Goal: Information Seeking & Learning: Learn about a topic

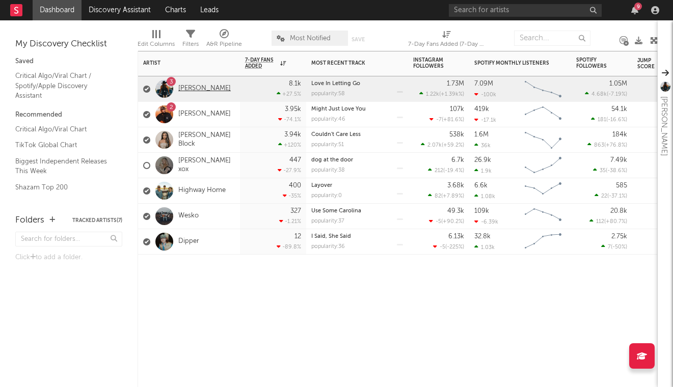
click at [204, 87] on link "[PERSON_NAME]" at bounding box center [204, 89] width 52 height 9
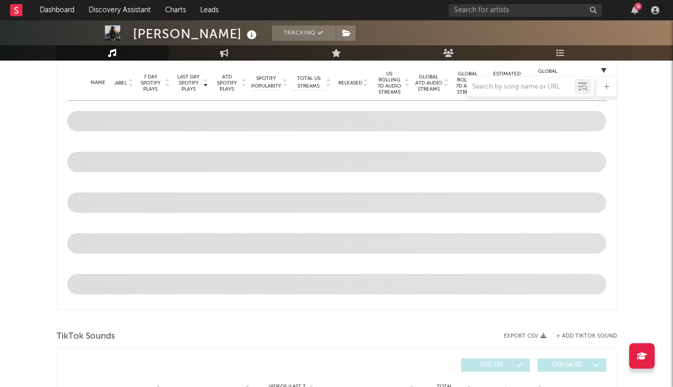
scroll to position [315, 0]
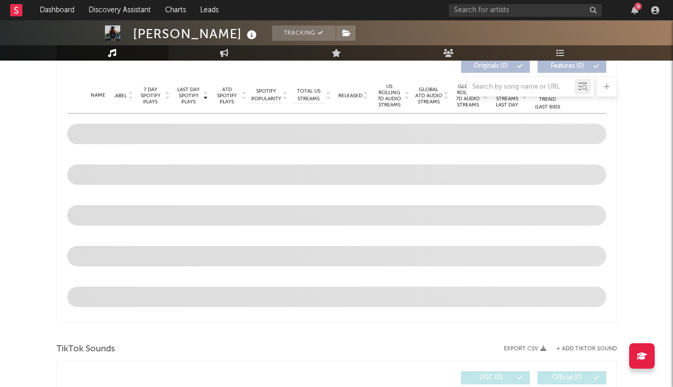
select select "6m"
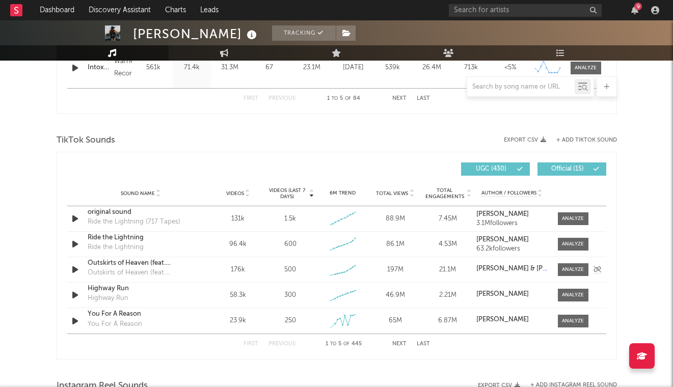
scroll to position [632, 0]
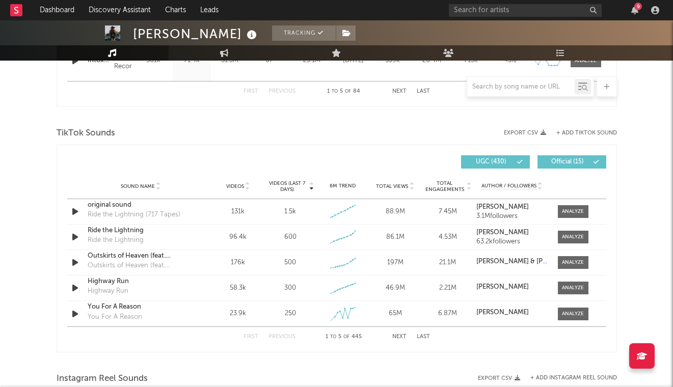
click at [402, 333] on div "First Previous 1 to 5 of 445 Next Last" at bounding box center [337, 337] width 186 height 20
click at [400, 335] on button "Next" at bounding box center [399, 337] width 14 height 6
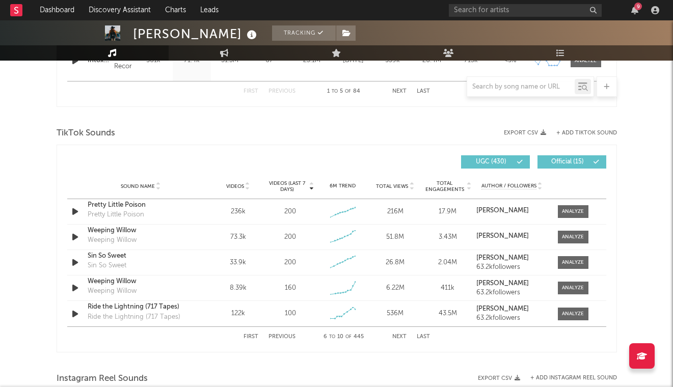
click at [399, 335] on button "Next" at bounding box center [399, 337] width 14 height 6
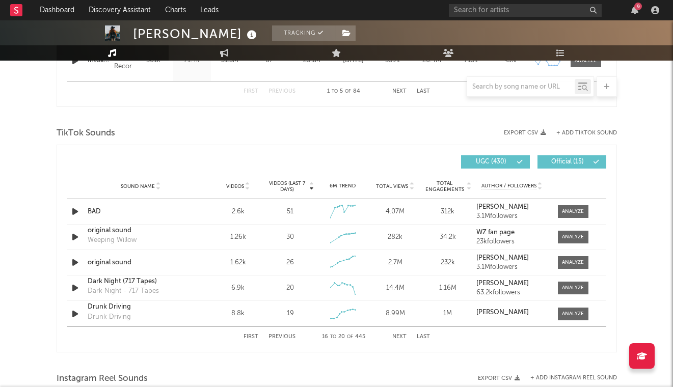
click at [399, 335] on button "Next" at bounding box center [399, 337] width 14 height 6
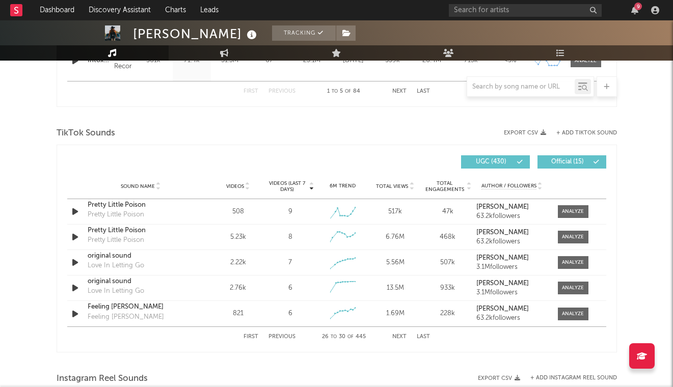
click at [399, 335] on button "Next" at bounding box center [399, 337] width 14 height 6
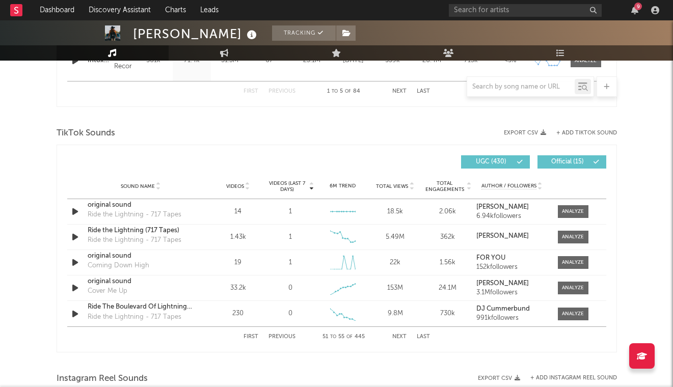
click at [399, 335] on button "Next" at bounding box center [399, 337] width 14 height 6
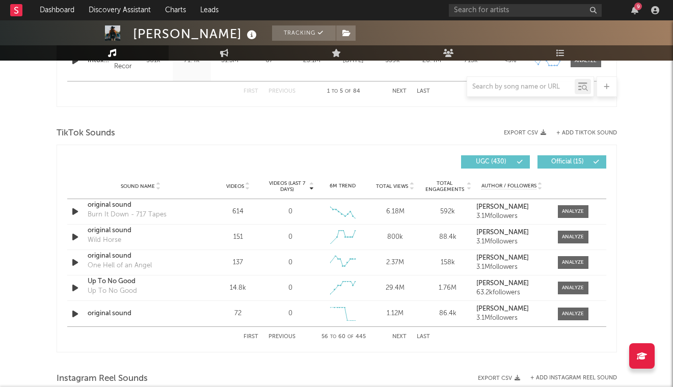
click at [399, 335] on button "Next" at bounding box center [399, 337] width 14 height 6
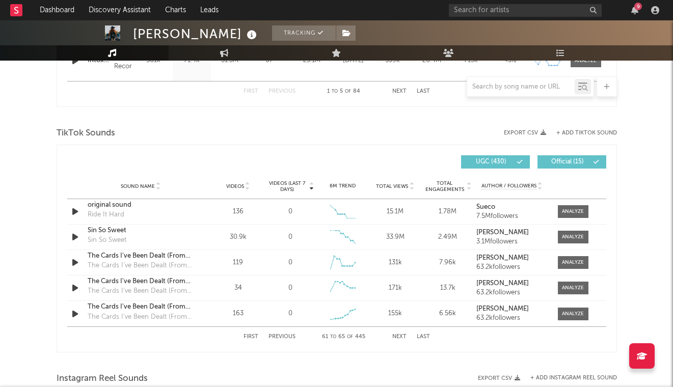
click at [399, 335] on button "Next" at bounding box center [399, 337] width 14 height 6
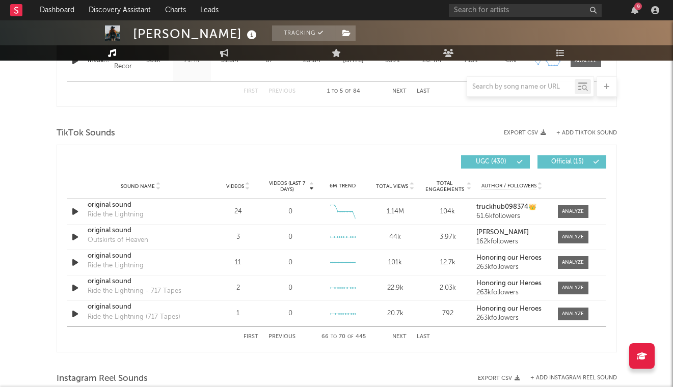
click at [399, 335] on button "Next" at bounding box center [399, 337] width 14 height 6
click at [426, 336] on button "Last" at bounding box center [423, 337] width 13 height 6
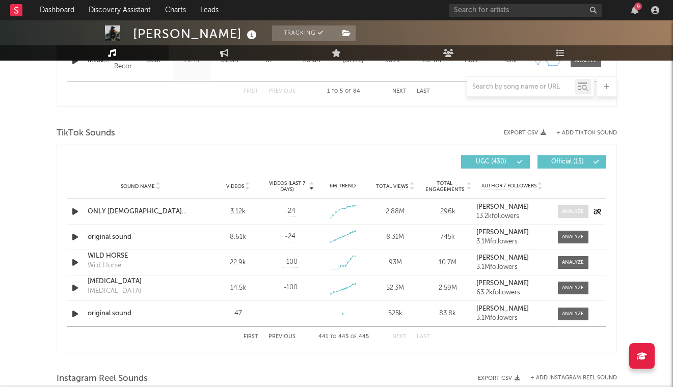
click at [576, 210] on div at bounding box center [573, 212] width 22 height 8
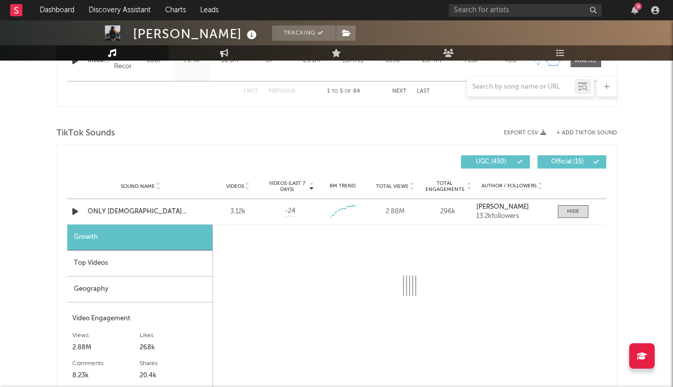
select select "1w"
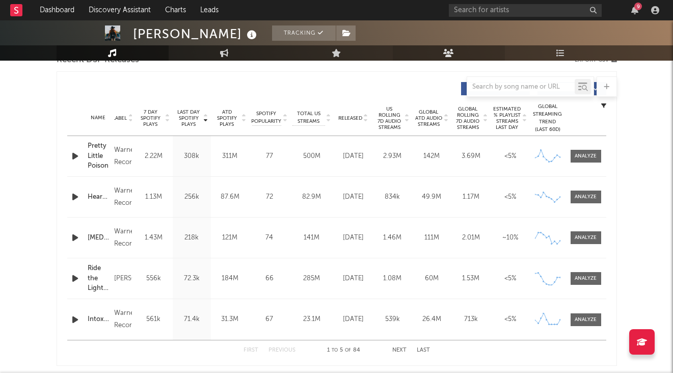
scroll to position [257, 0]
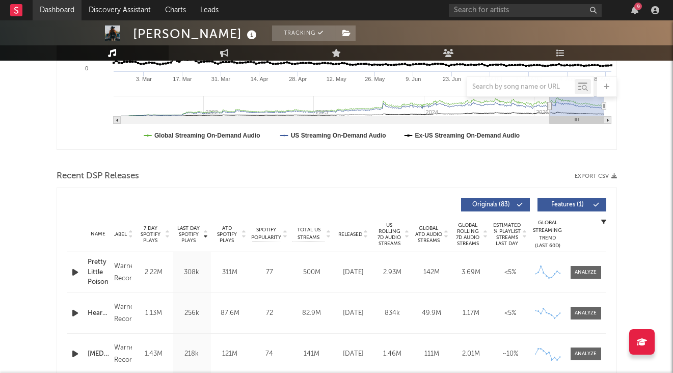
click at [59, 11] on link "Dashboard" at bounding box center [57, 10] width 49 height 20
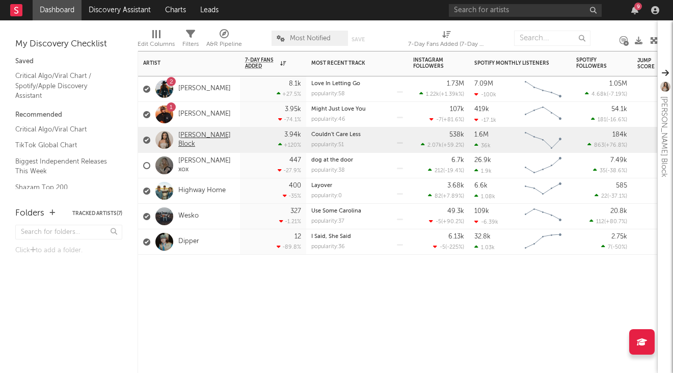
click at [202, 144] on link "[PERSON_NAME] Block" at bounding box center [206, 139] width 57 height 17
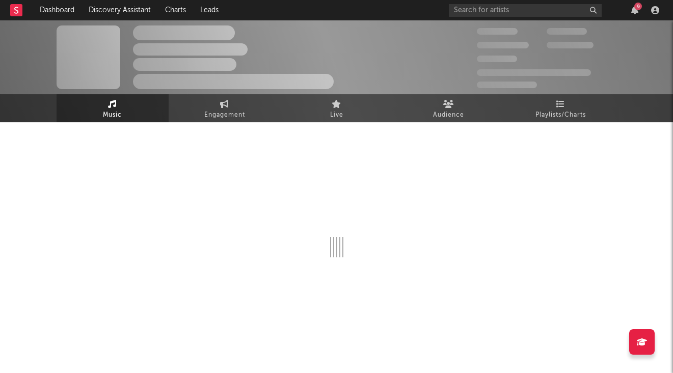
select select "6m"
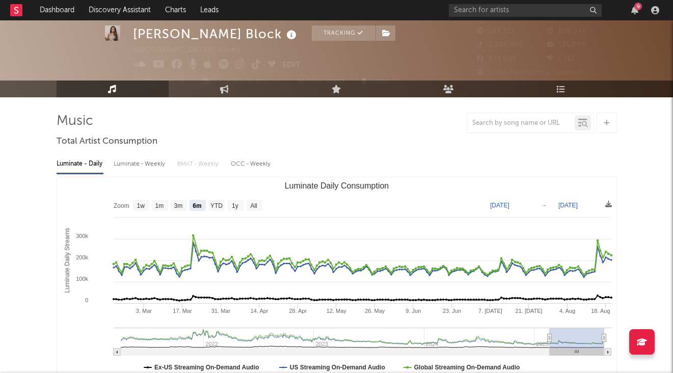
scroll to position [26, 0]
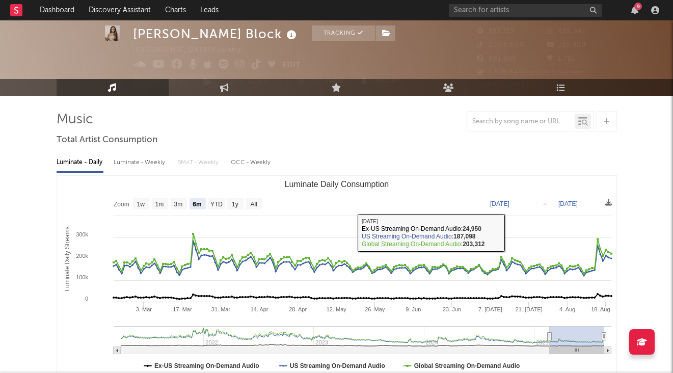
click at [147, 164] on div "Luminate - Weekly" at bounding box center [140, 162] width 53 height 17
select select "6m"
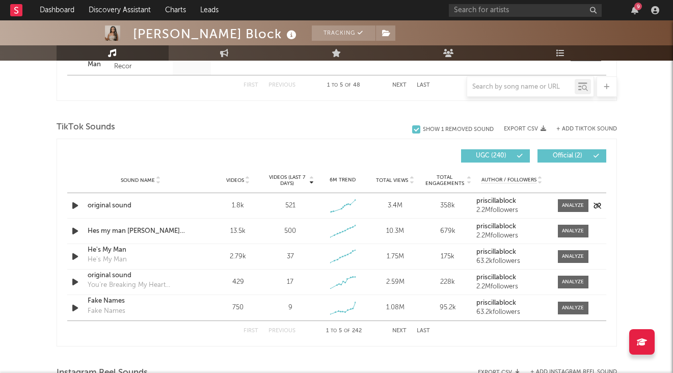
scroll to position [651, 0]
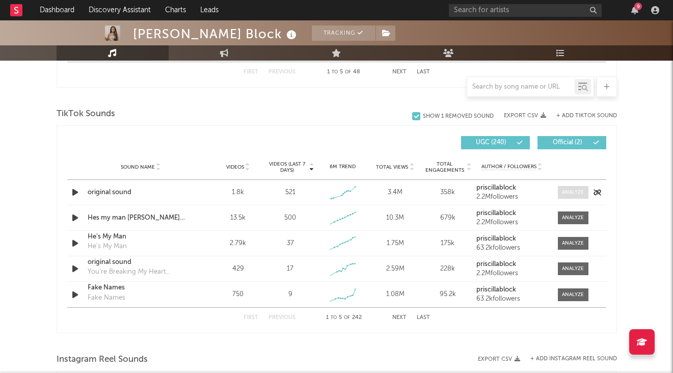
click at [571, 195] on div at bounding box center [573, 193] width 22 height 8
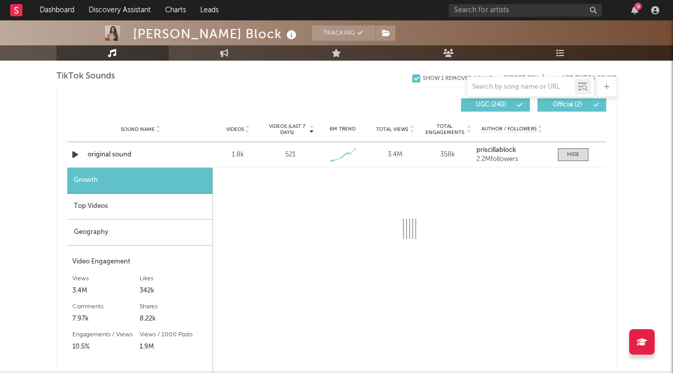
select select "1w"
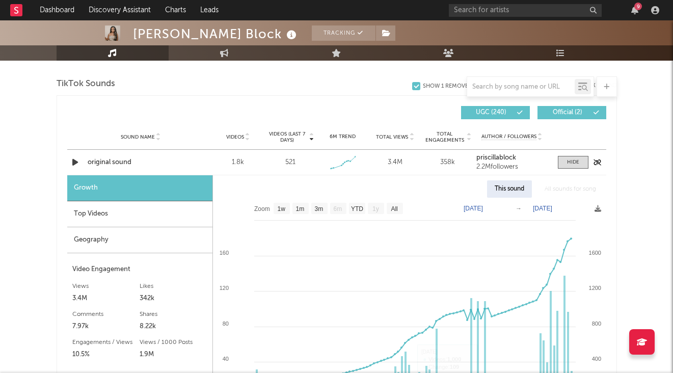
scroll to position [691, 0]
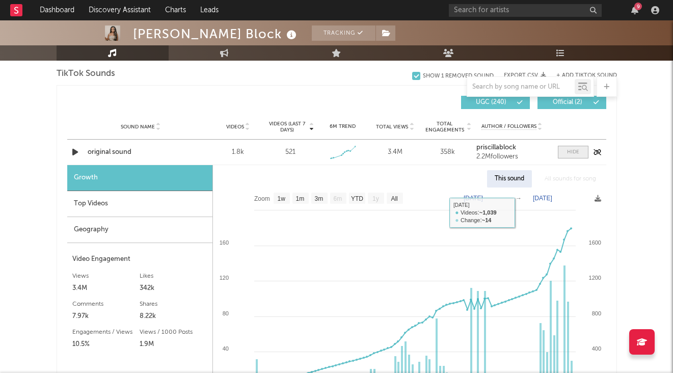
click at [576, 155] on div at bounding box center [573, 152] width 12 height 8
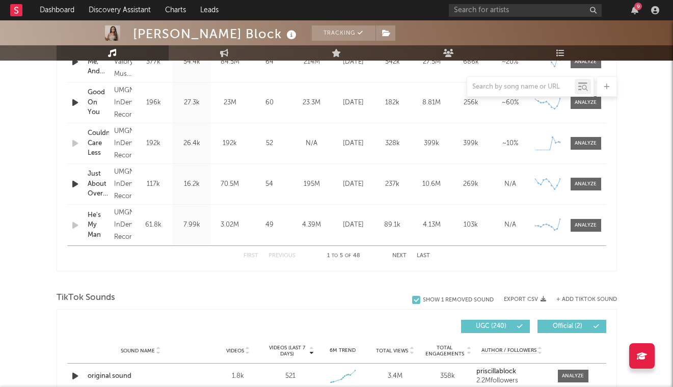
scroll to position [453, 0]
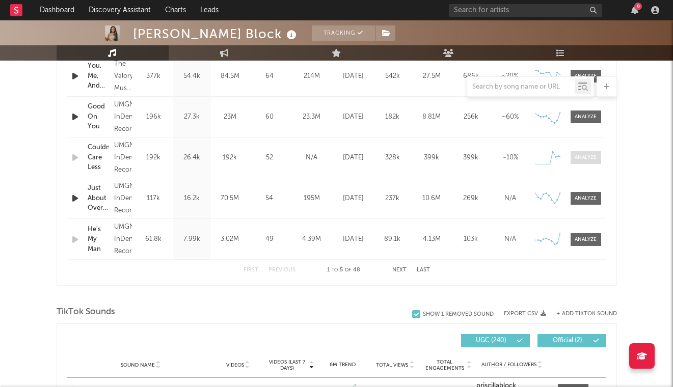
click at [594, 158] on div at bounding box center [586, 158] width 22 height 8
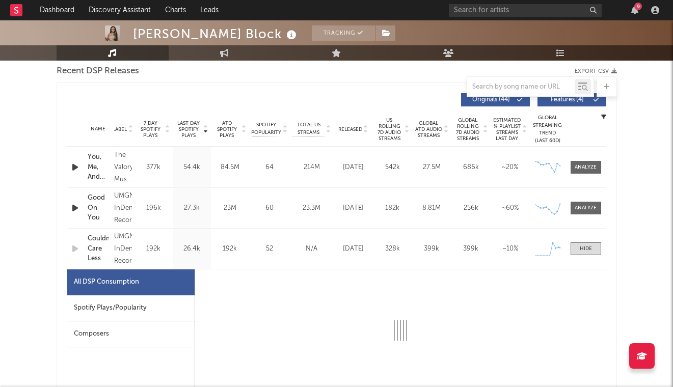
select select "1w"
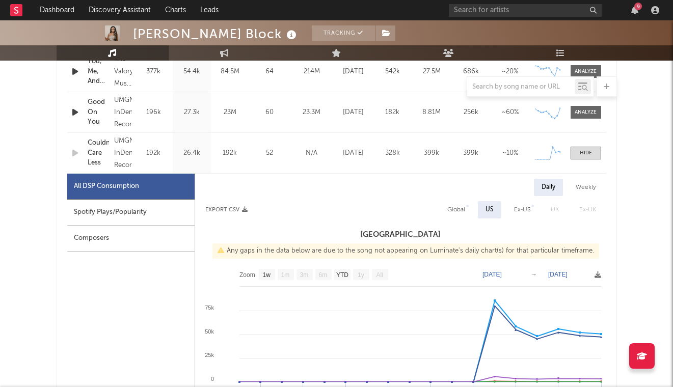
scroll to position [490, 0]
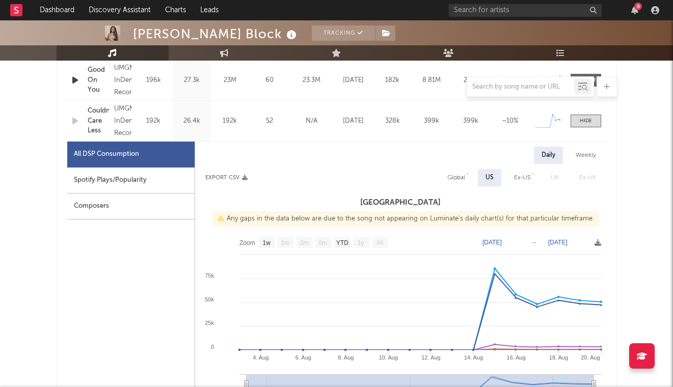
click at [584, 152] on div "Weekly" at bounding box center [586, 155] width 36 height 17
select select "1w"
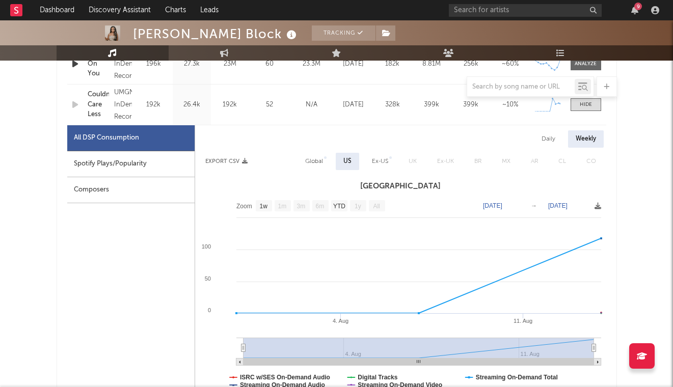
scroll to position [506, 0]
click at [550, 135] on div "Daily" at bounding box center [548, 138] width 29 height 17
select select "1w"
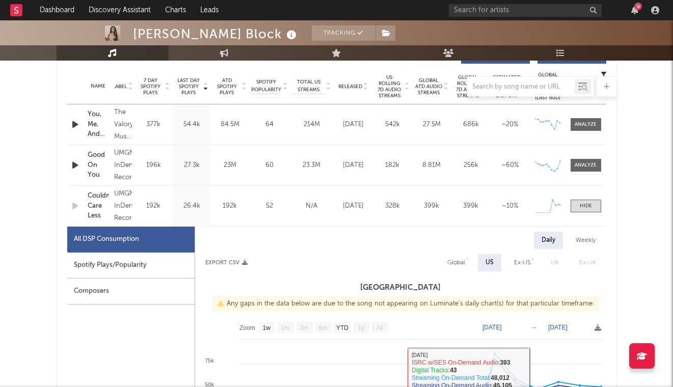
scroll to position [380, 0]
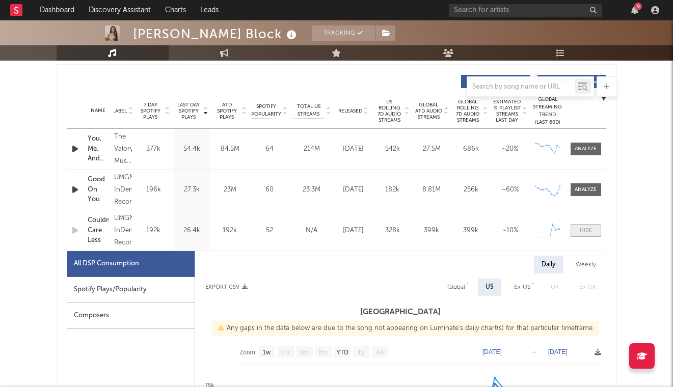
click at [582, 228] on div at bounding box center [586, 231] width 12 height 8
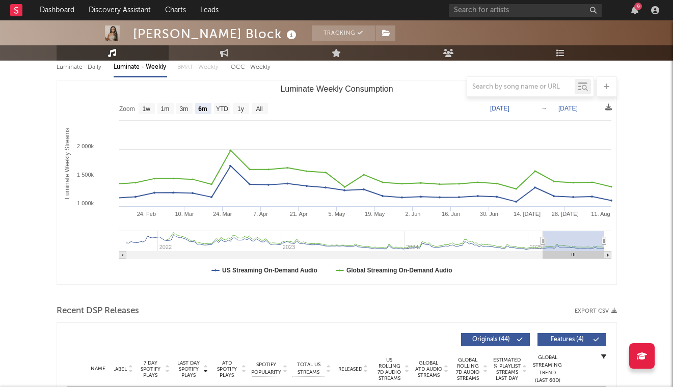
scroll to position [34, 0]
